Goal: Task Accomplishment & Management: Complete application form

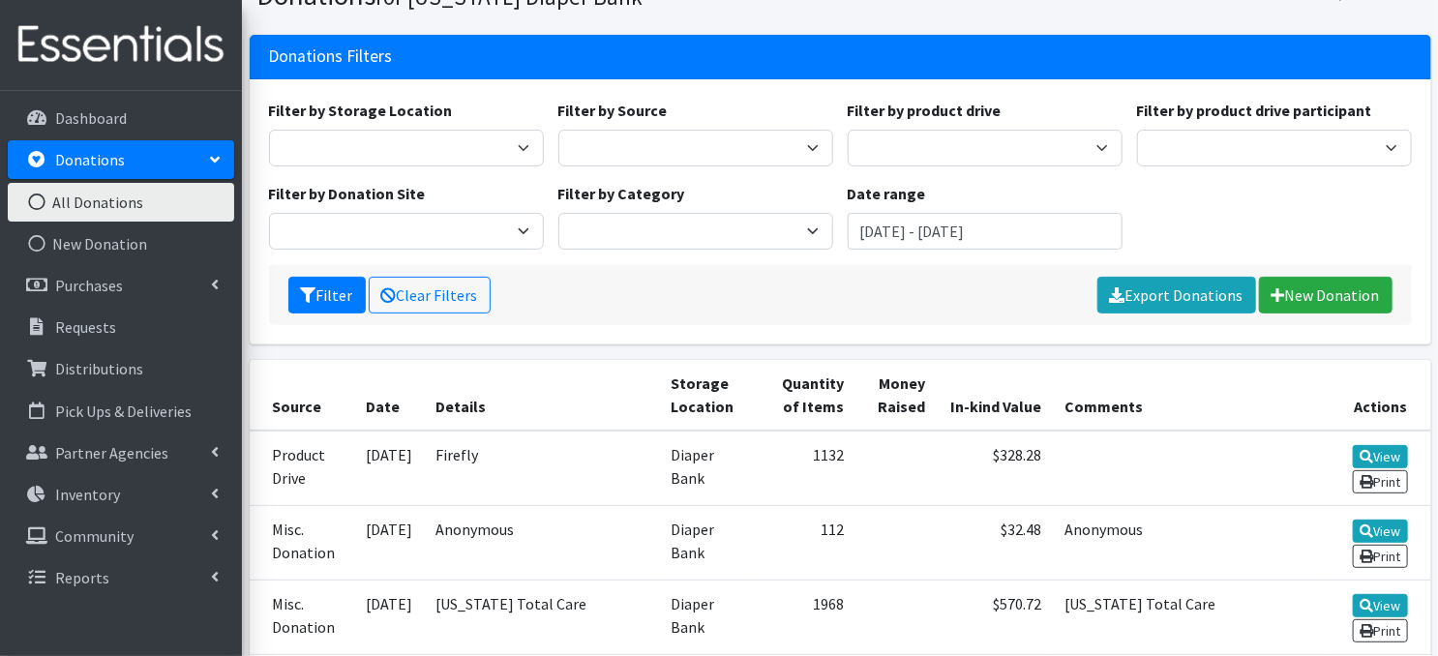
scroll to position [194, 0]
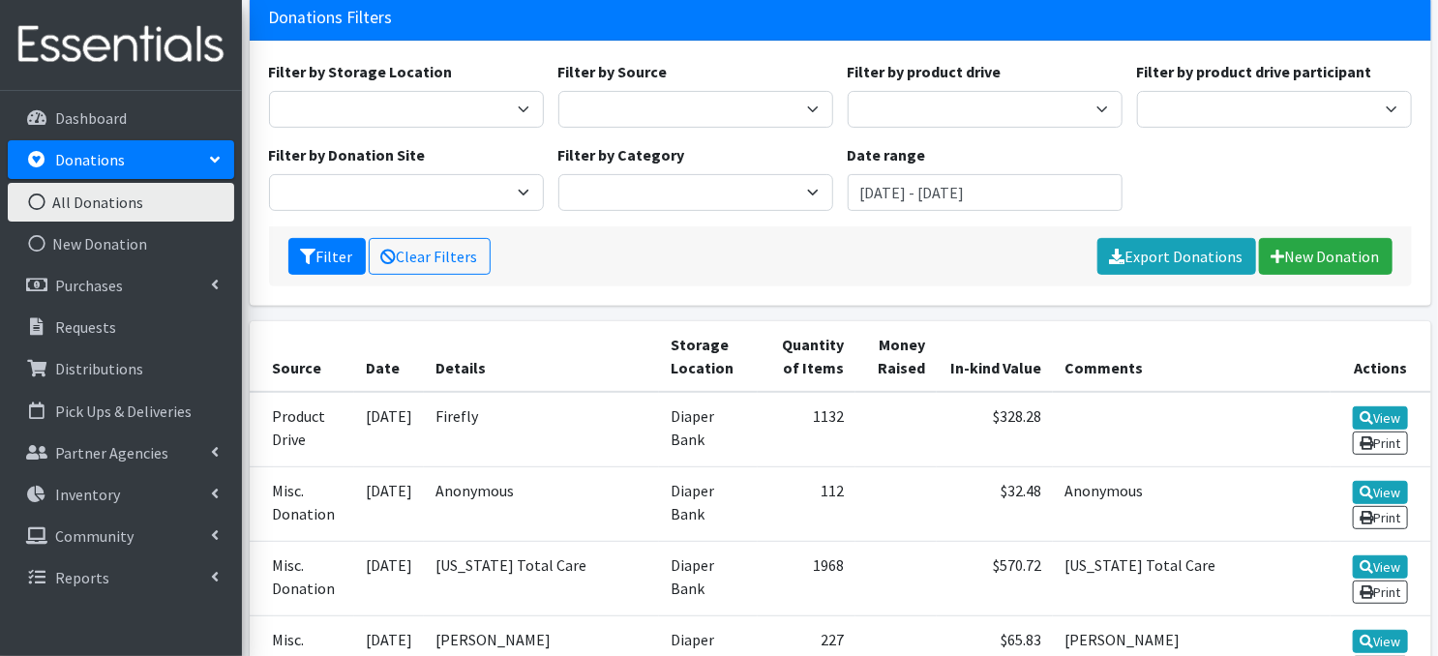
click at [35, 199] on icon at bounding box center [36, 202] width 25 height 17
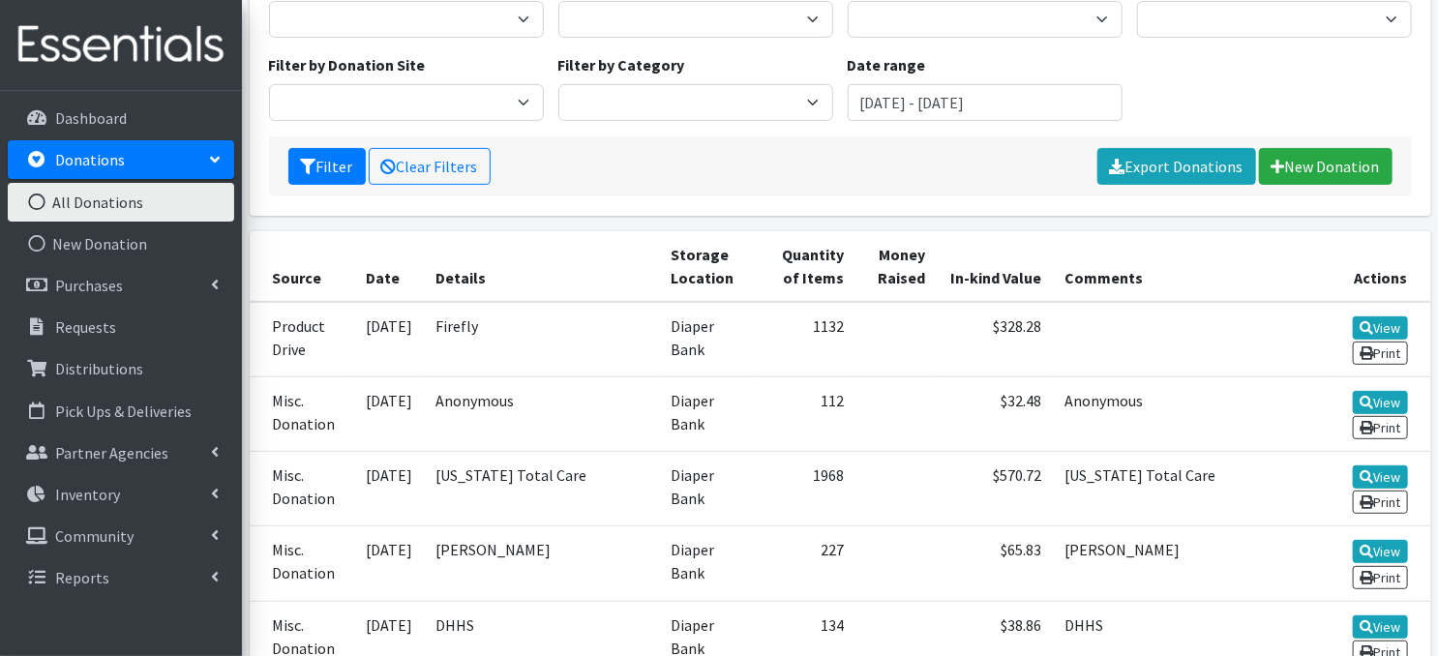
scroll to position [232, 0]
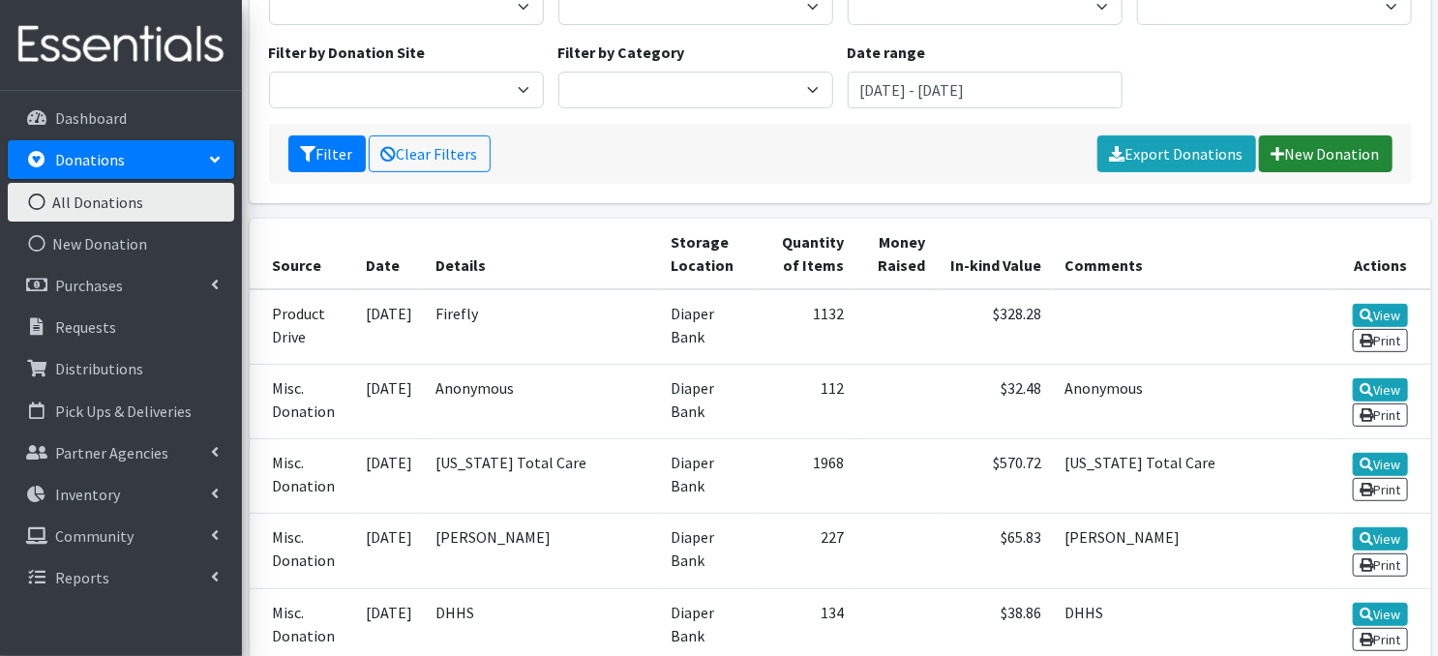
click at [1327, 146] on link "New Donation" at bounding box center [1326, 153] width 134 height 37
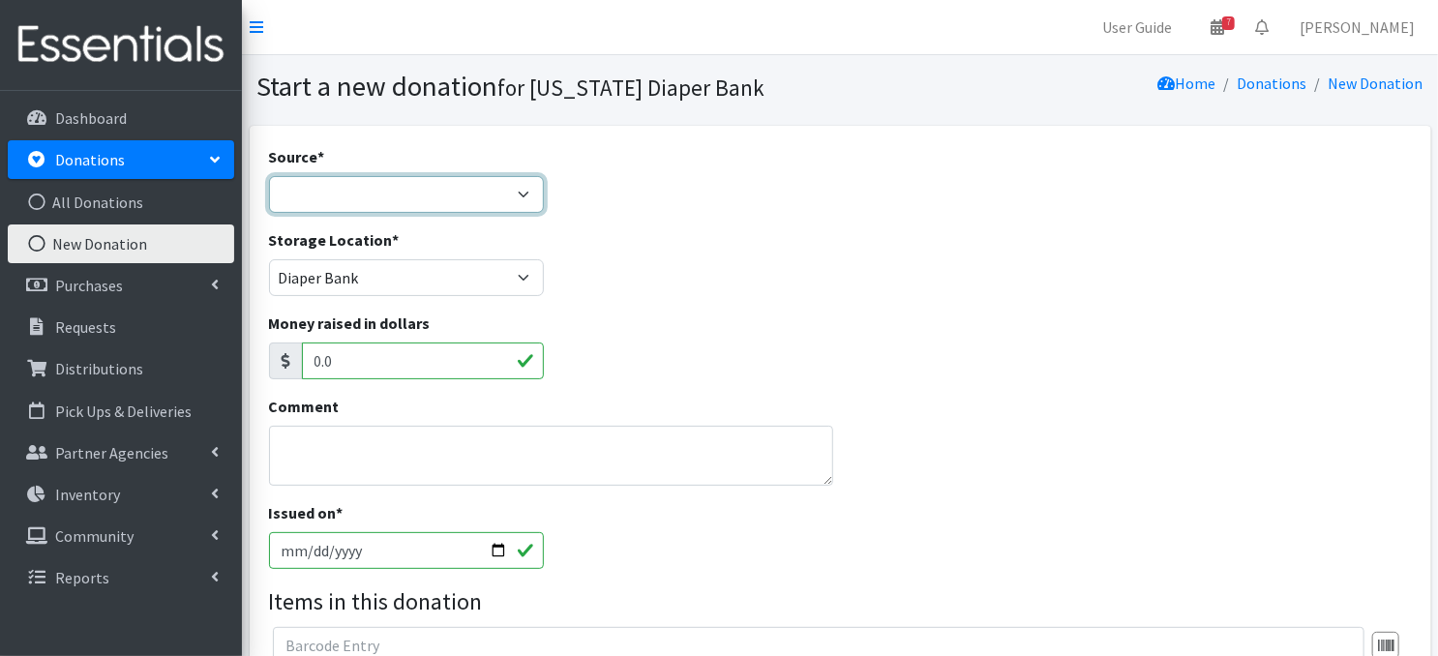
click at [519, 189] on select "Product Drive Manufacturer Donation Site Misc. Donation" at bounding box center [406, 194] width 275 height 37
select select "Product Drive"
click at [269, 176] on select "Product Drive Manufacturer Donation Site Misc. Donation" at bounding box center [406, 194] width 275 height 37
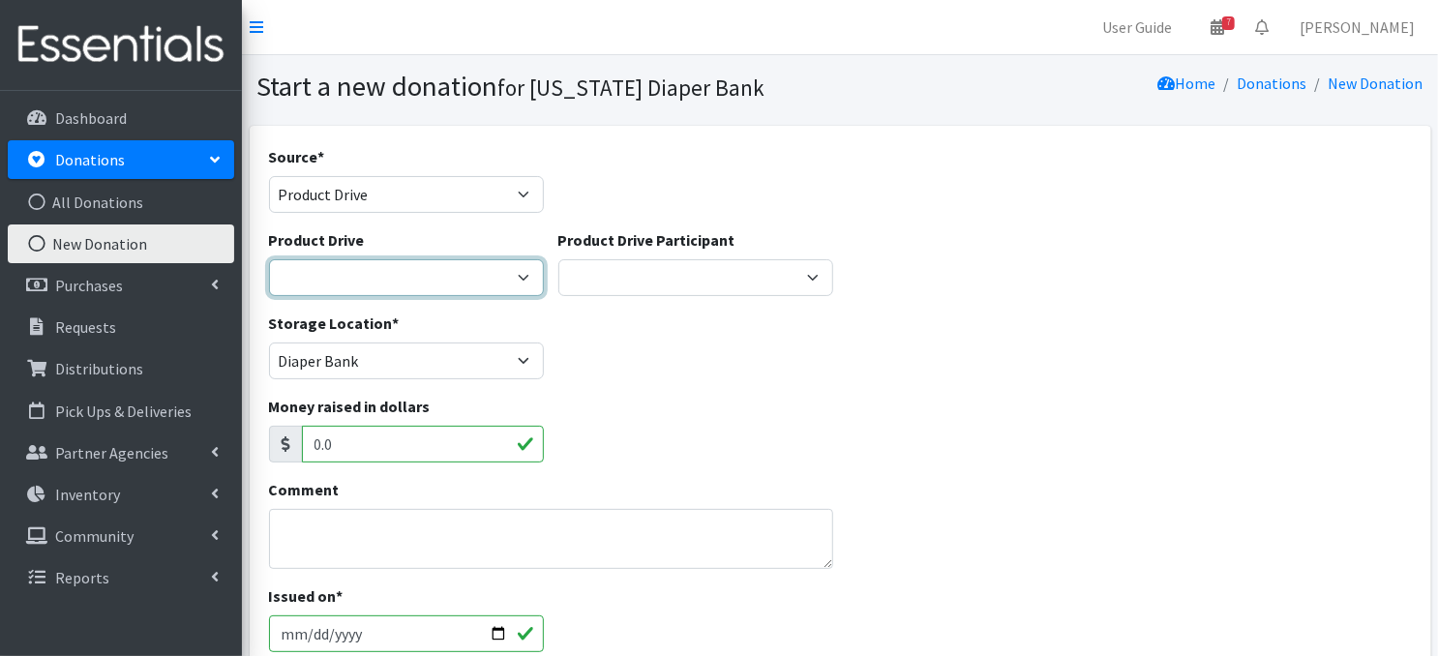
click at [521, 279] on select "[PERSON_NAME] Elementary ACCESS Bank [PERSON_NAME] Elementary Amazon Smile Apar…" at bounding box center [406, 277] width 275 height 37
select select "2758"
click at [269, 259] on select "Abbott Elementary ACCESS Bank Ackerman Elementary Amazon Smile Apartment Associ…" at bounding box center [406, 277] width 275 height 37
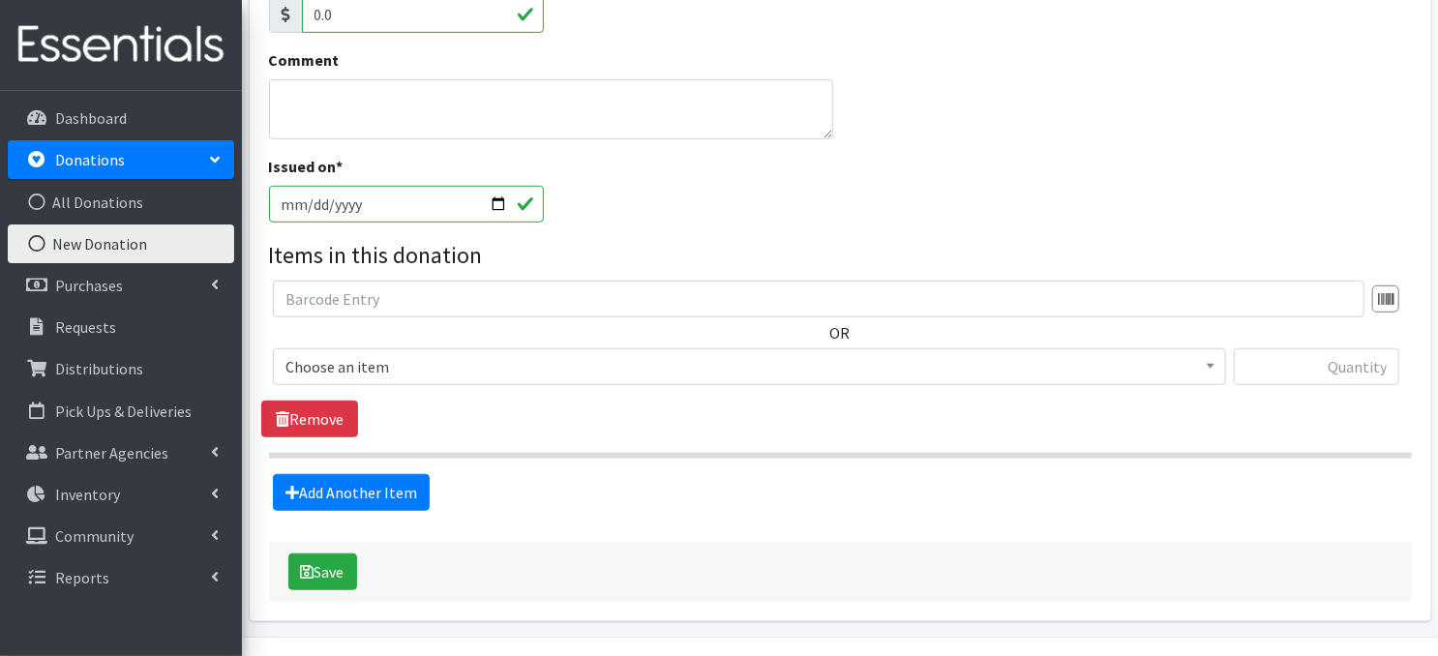
scroll to position [435, 0]
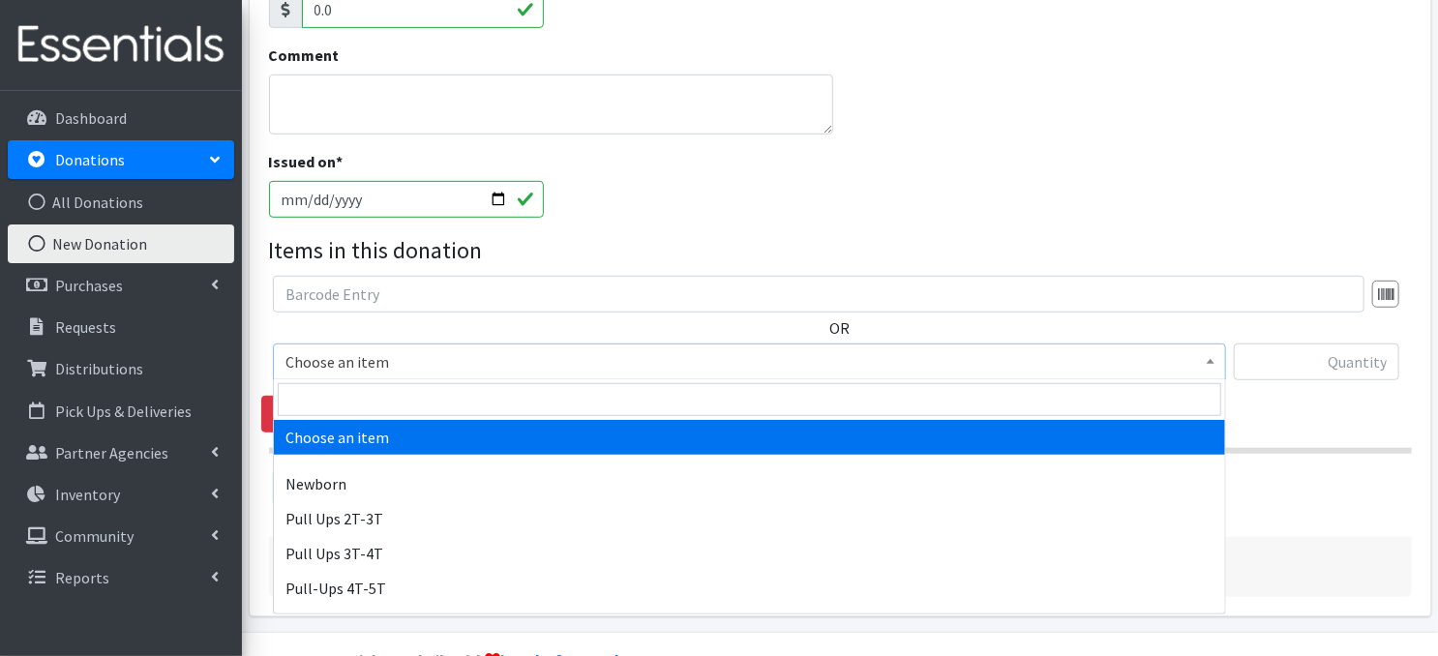
click at [1217, 360] on span at bounding box center [1210, 360] width 19 height 30
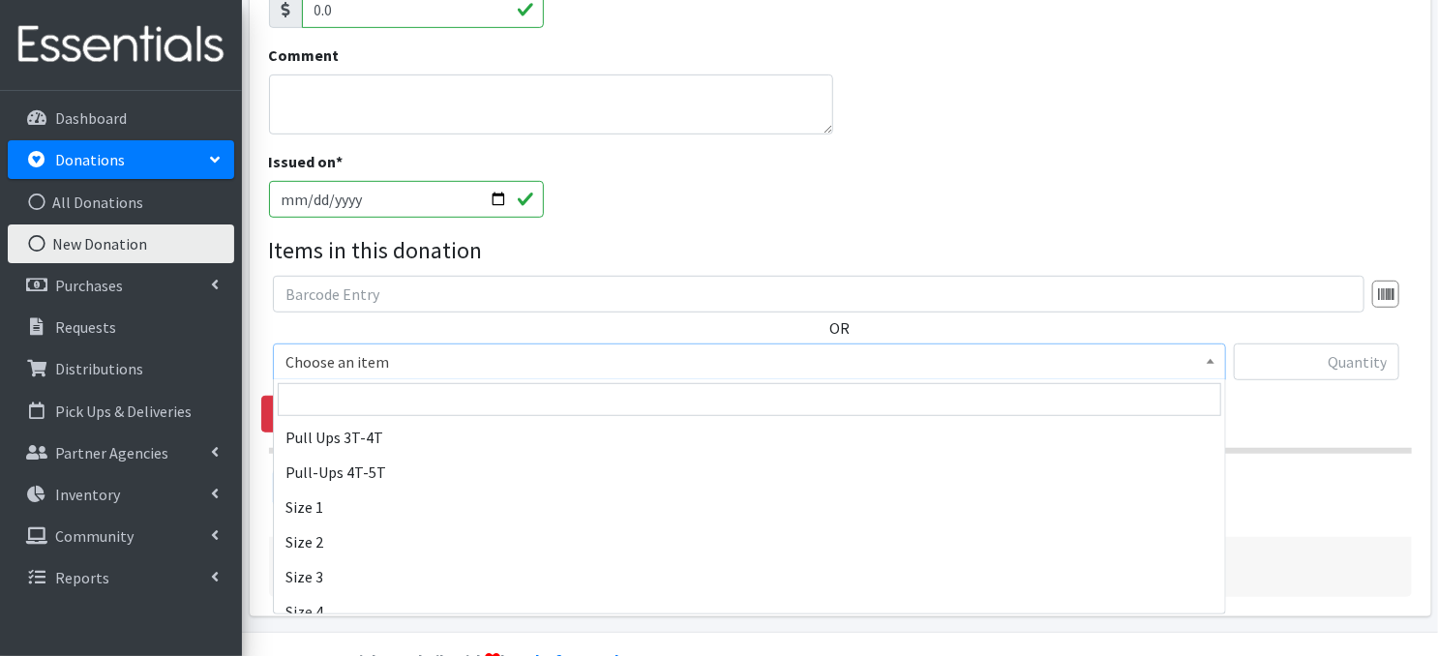
scroll to position [141, 0]
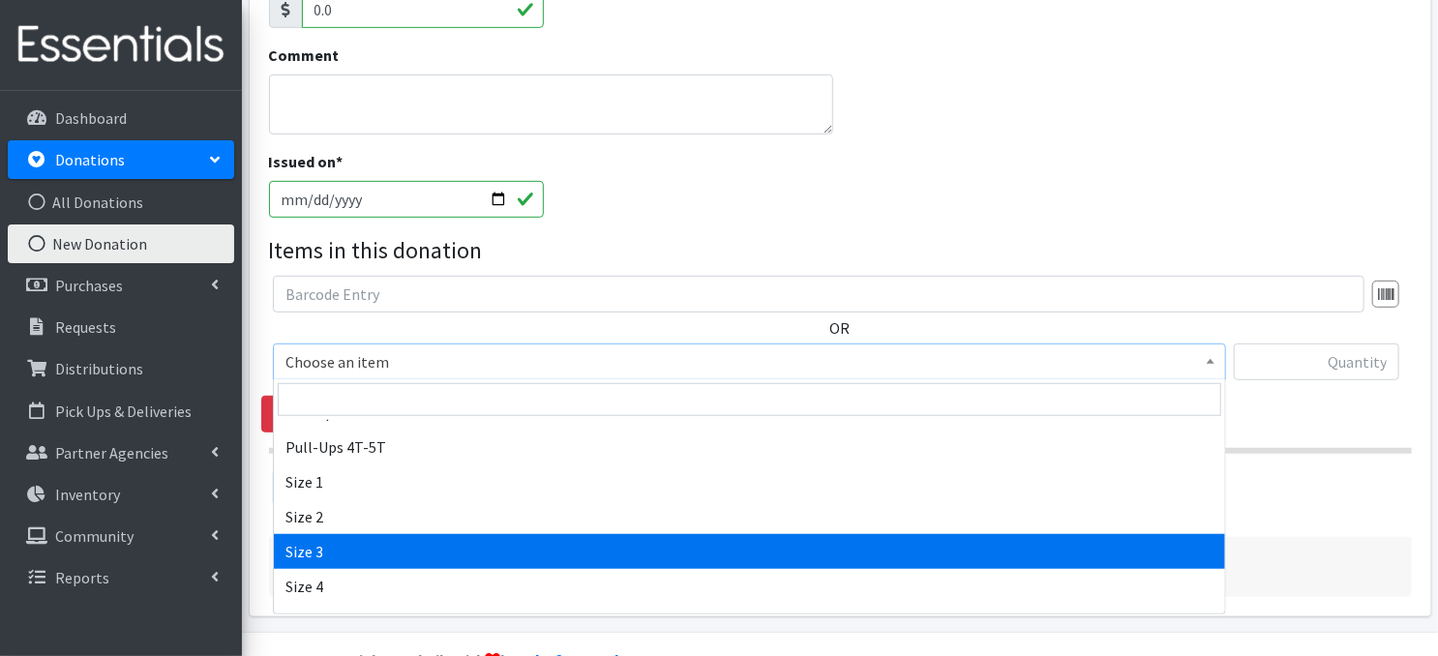
select select "3684"
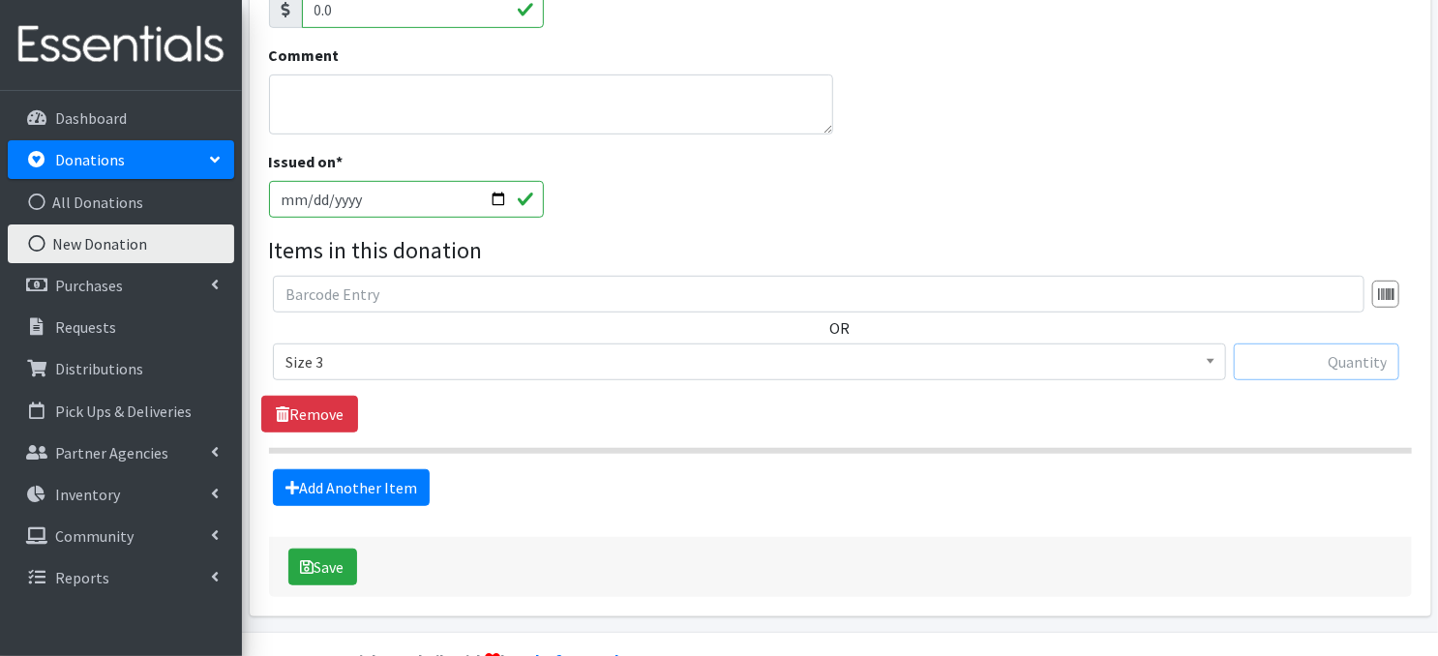
click at [1280, 369] on input "text" at bounding box center [1316, 362] width 165 height 37
type input "608"
click at [381, 484] on link "Add Another Item" at bounding box center [351, 487] width 157 height 37
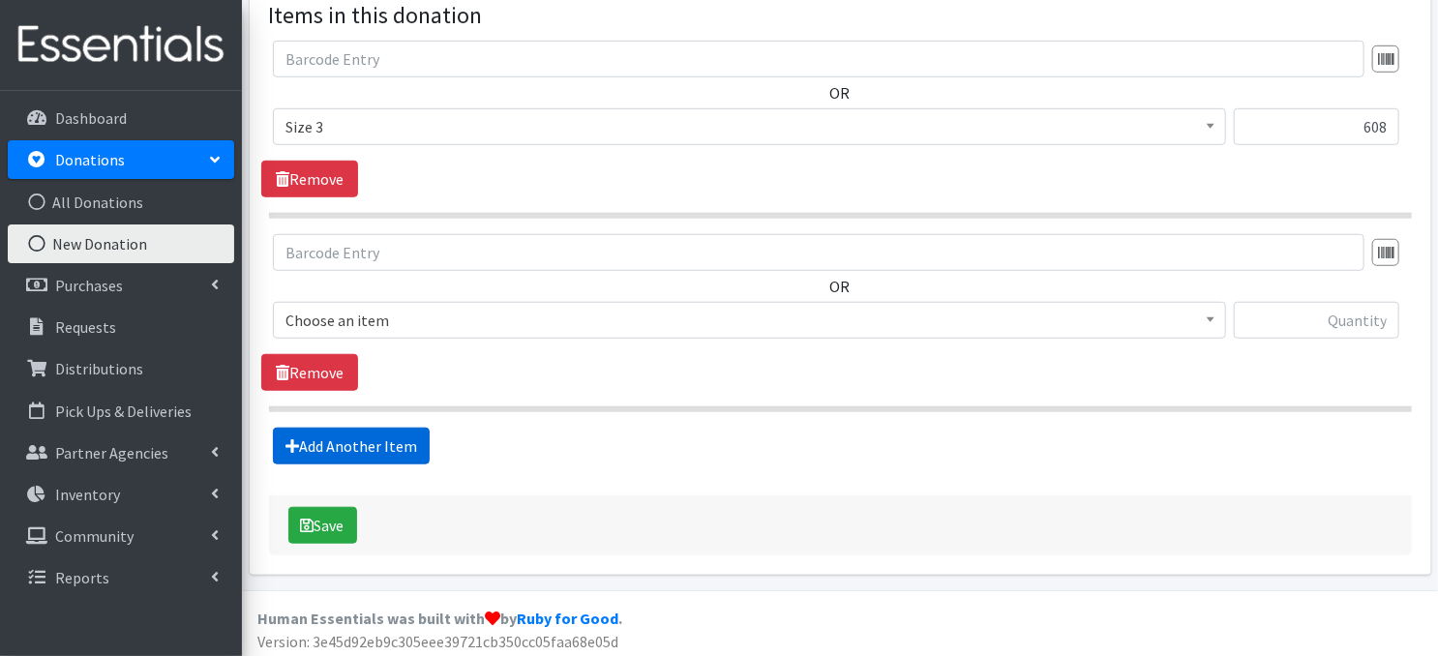
scroll to position [674, 0]
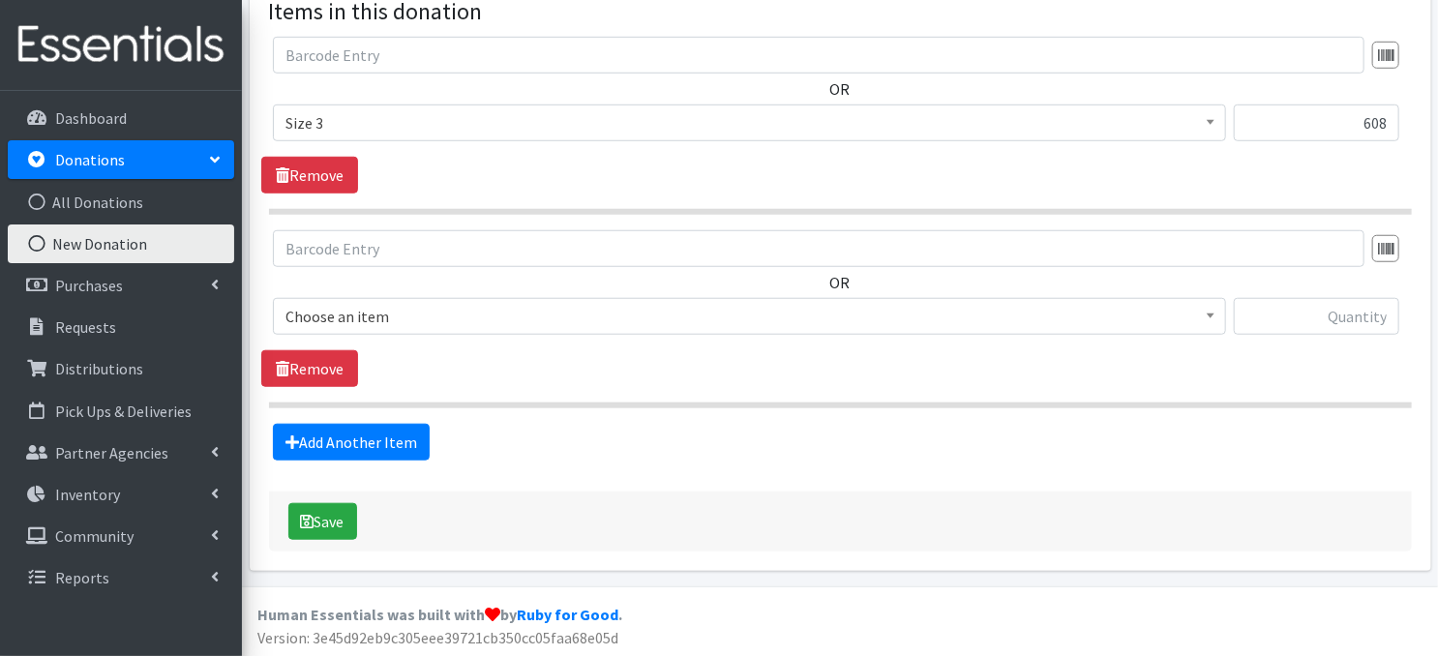
click at [1208, 316] on b at bounding box center [1211, 316] width 8 height 5
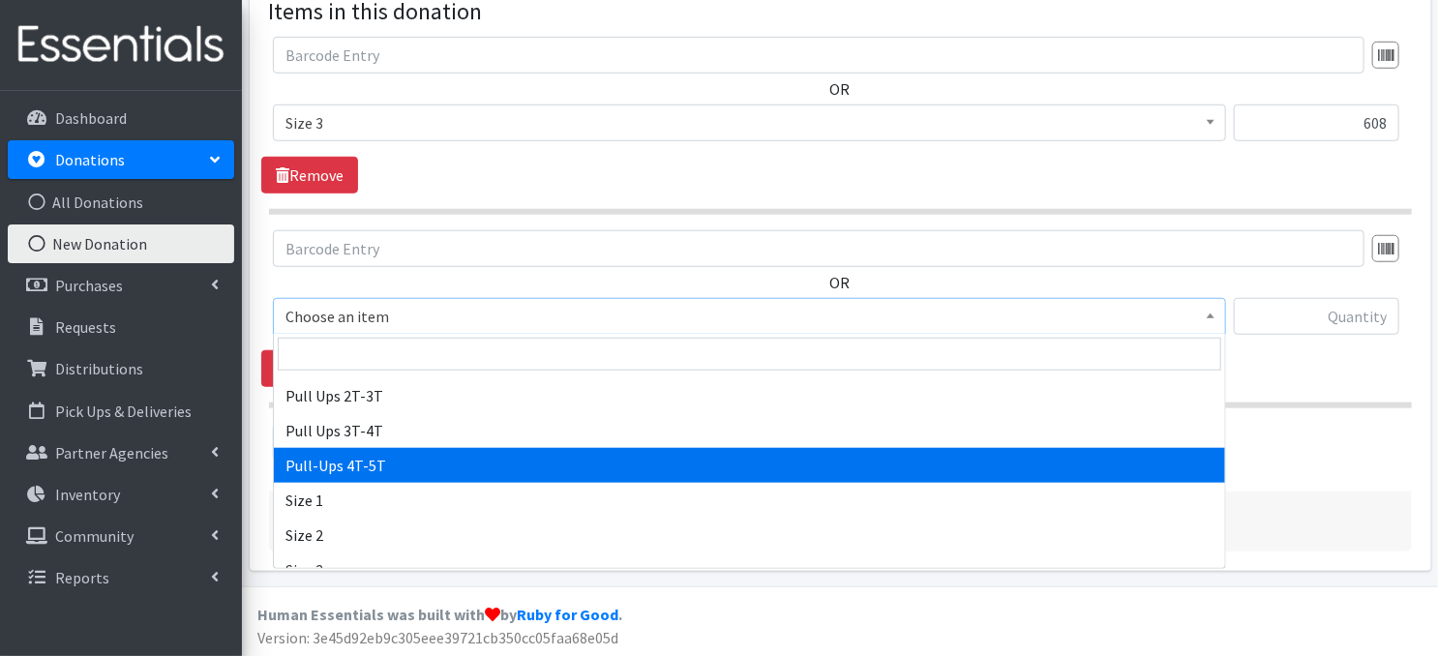
scroll to position [167, 0]
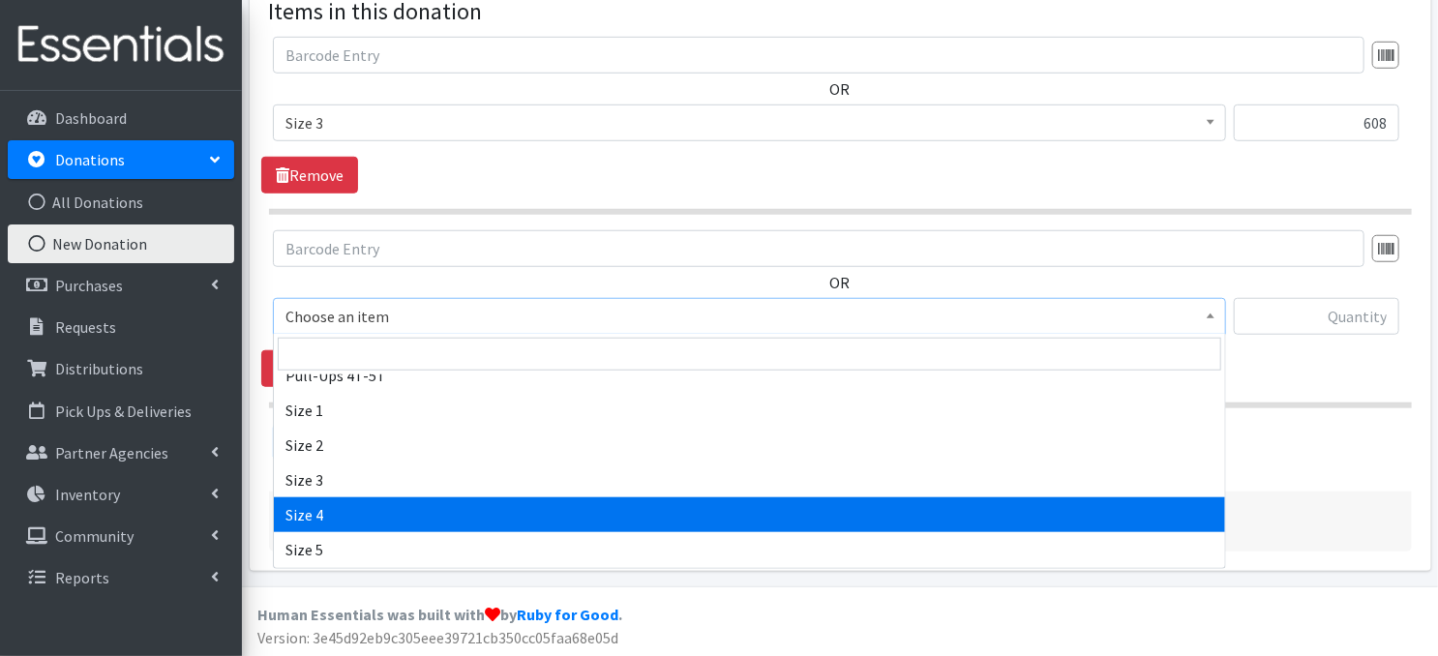
select select "3685"
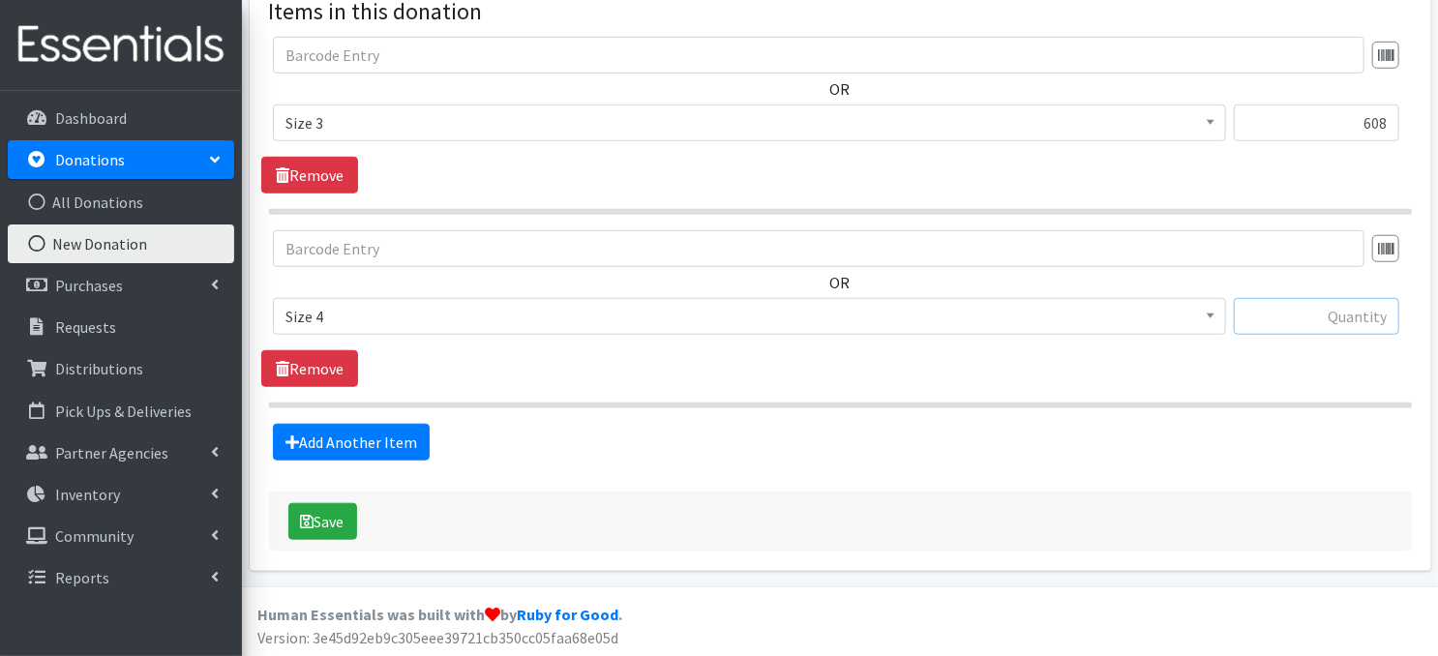
click at [1346, 315] on input "text" at bounding box center [1316, 316] width 165 height 37
type input "496"
drag, startPoint x: 320, startPoint y: 517, endPoint x: 1067, endPoint y: 497, distance: 747.4
click at [333, 509] on button "Save" at bounding box center [322, 521] width 69 height 37
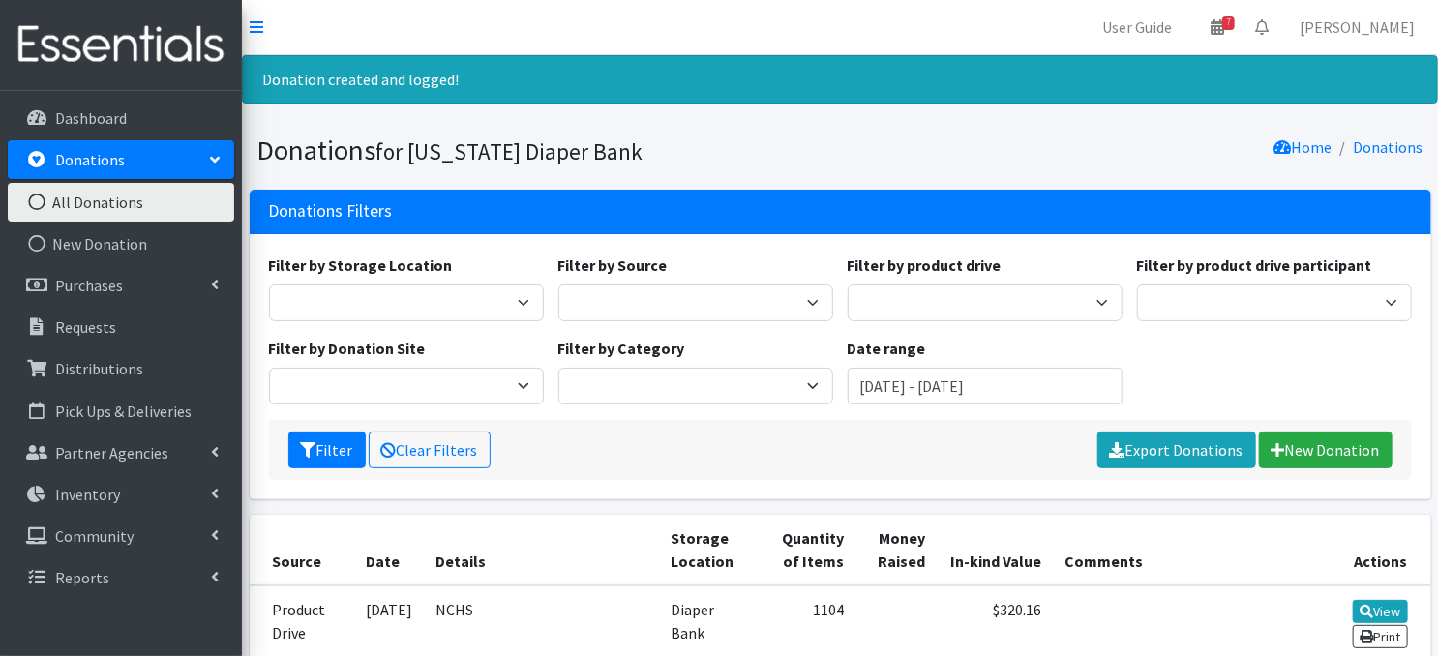
click at [38, 204] on icon at bounding box center [36, 202] width 25 height 17
